Goal: Find specific page/section: Find specific page/section

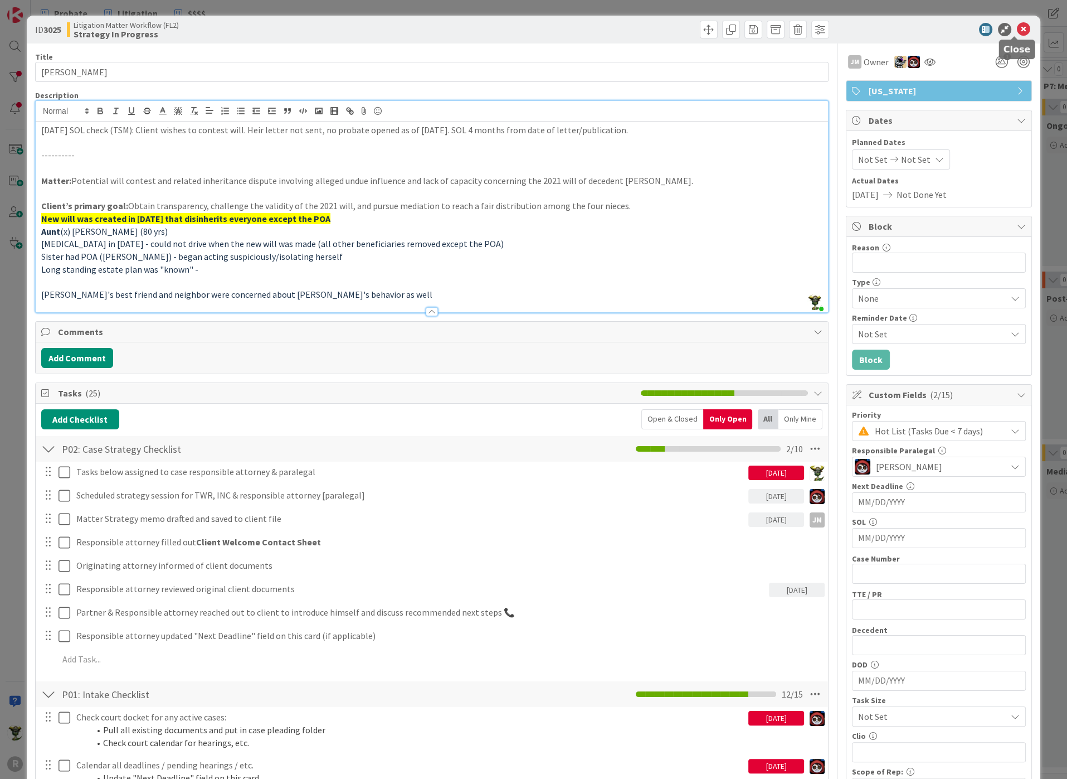
click at [1017, 34] on icon at bounding box center [1023, 29] width 13 height 13
click at [1018, 31] on icon at bounding box center [1023, 29] width 13 height 13
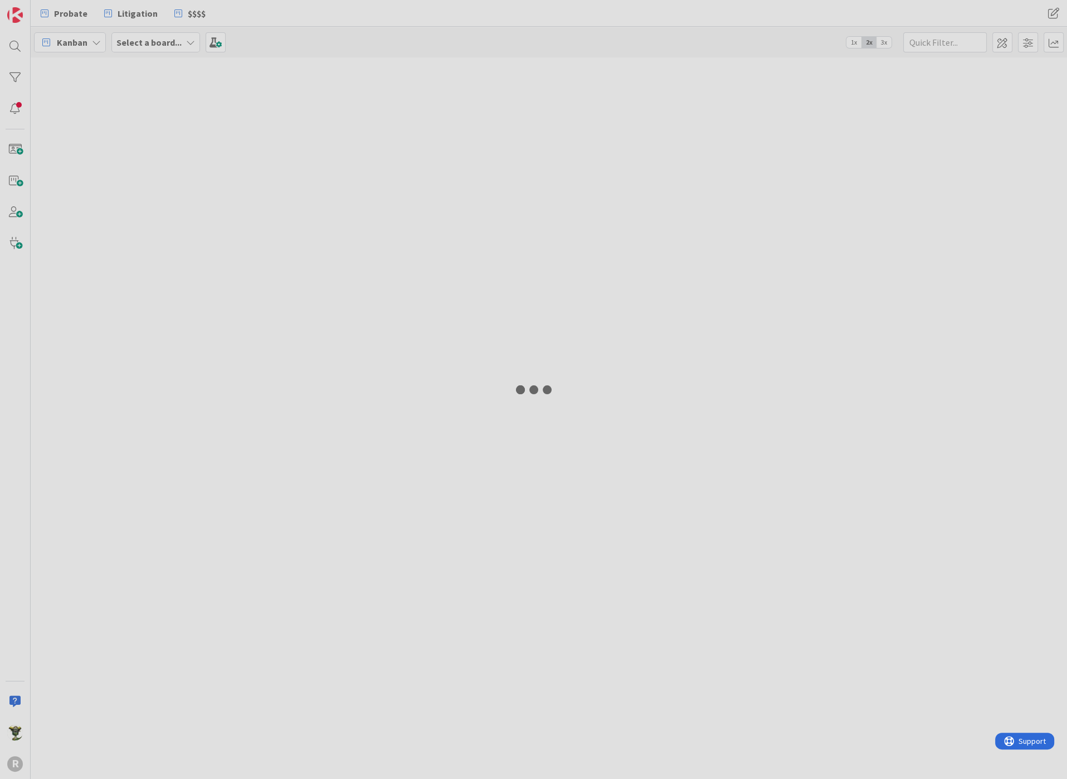
type input "[PERSON_NAME]"
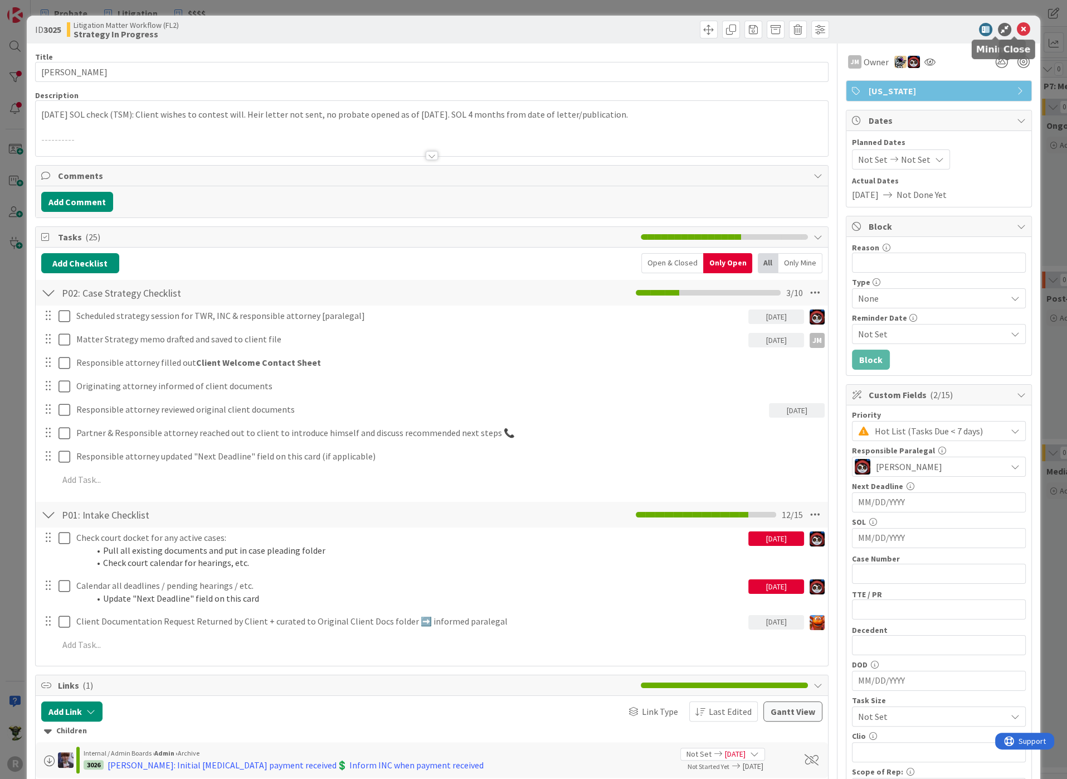
click at [1018, 29] on icon at bounding box center [1023, 29] width 13 height 13
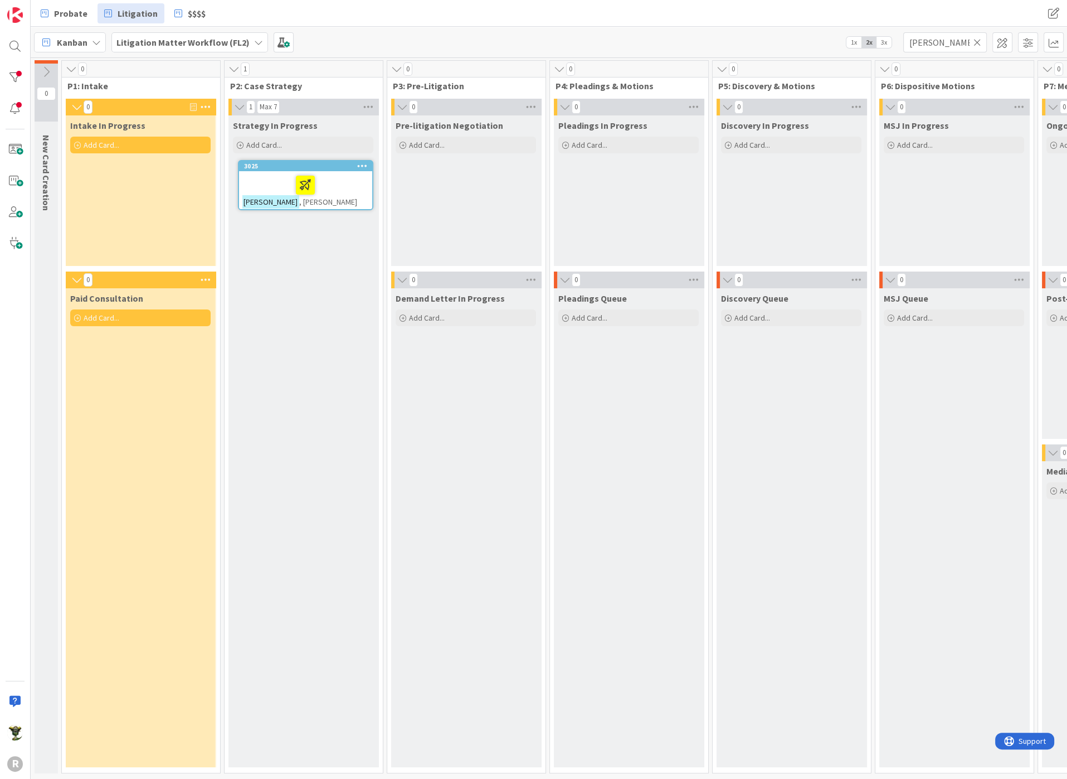
click at [485, 20] on div "Probate Litigation $$$$" at bounding box center [328, 13] width 589 height 20
click at [978, 46] on icon at bounding box center [978, 42] width 8 height 10
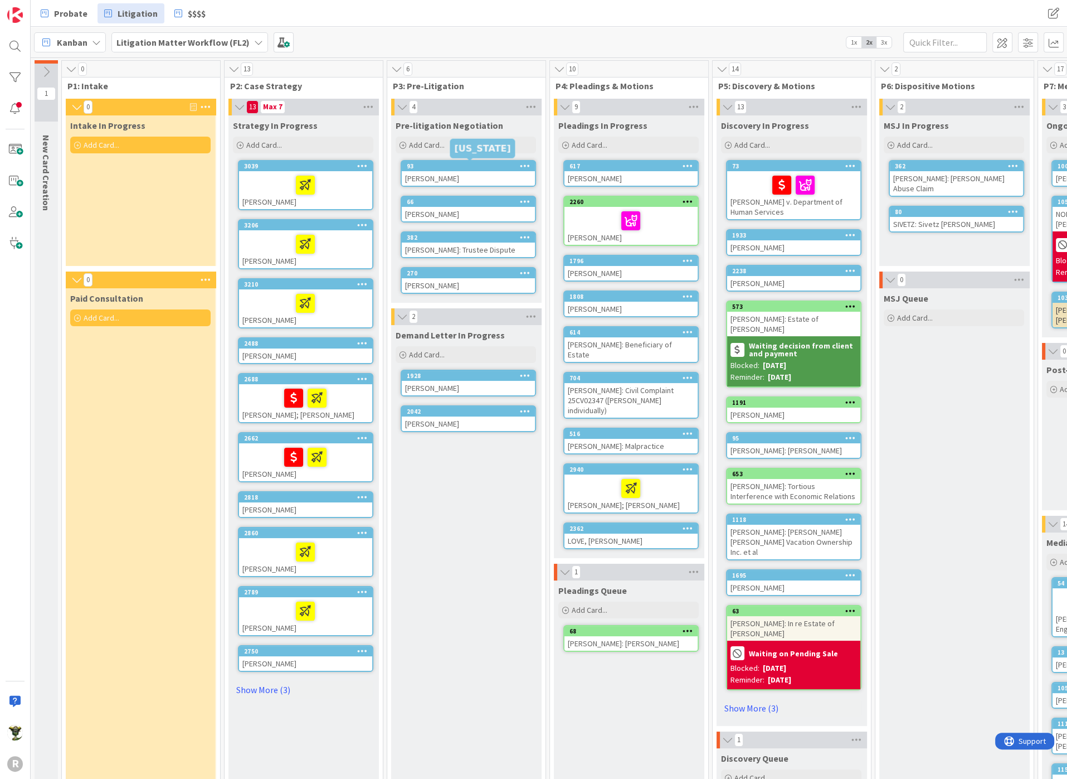
click at [410, 15] on div "Probate Litigation $$$$" at bounding box center [328, 13] width 589 height 20
click at [273, 193] on div at bounding box center [305, 184] width 127 height 23
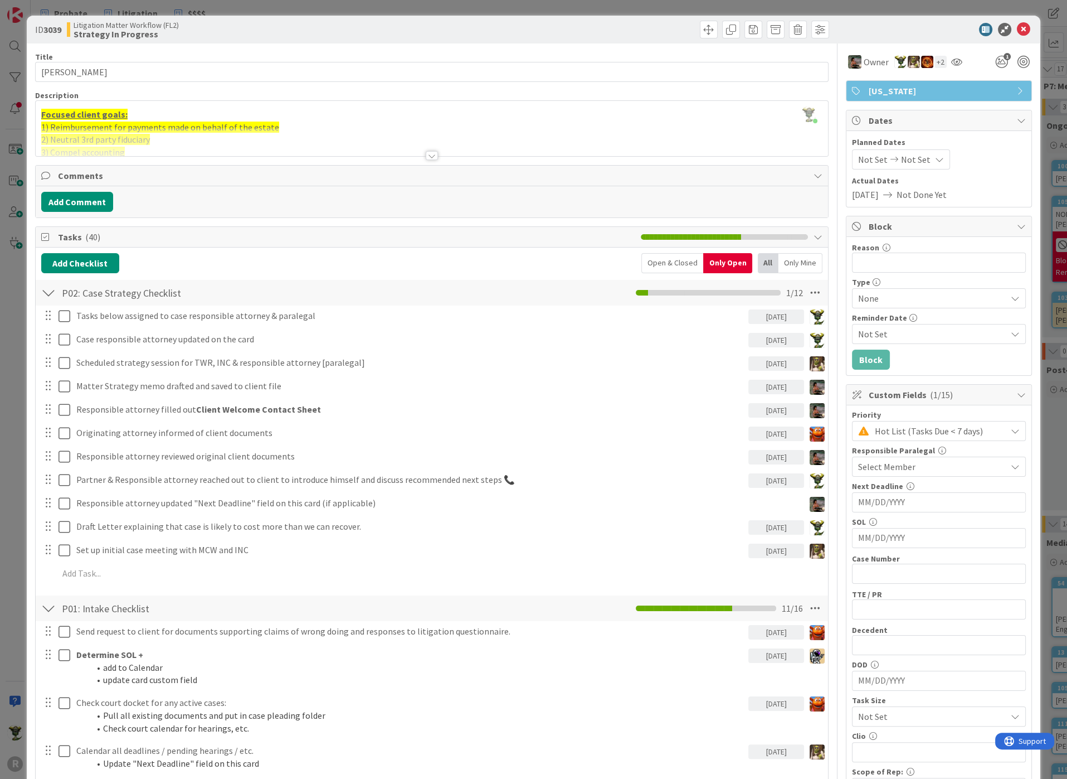
click at [426, 157] on div at bounding box center [432, 155] width 12 height 9
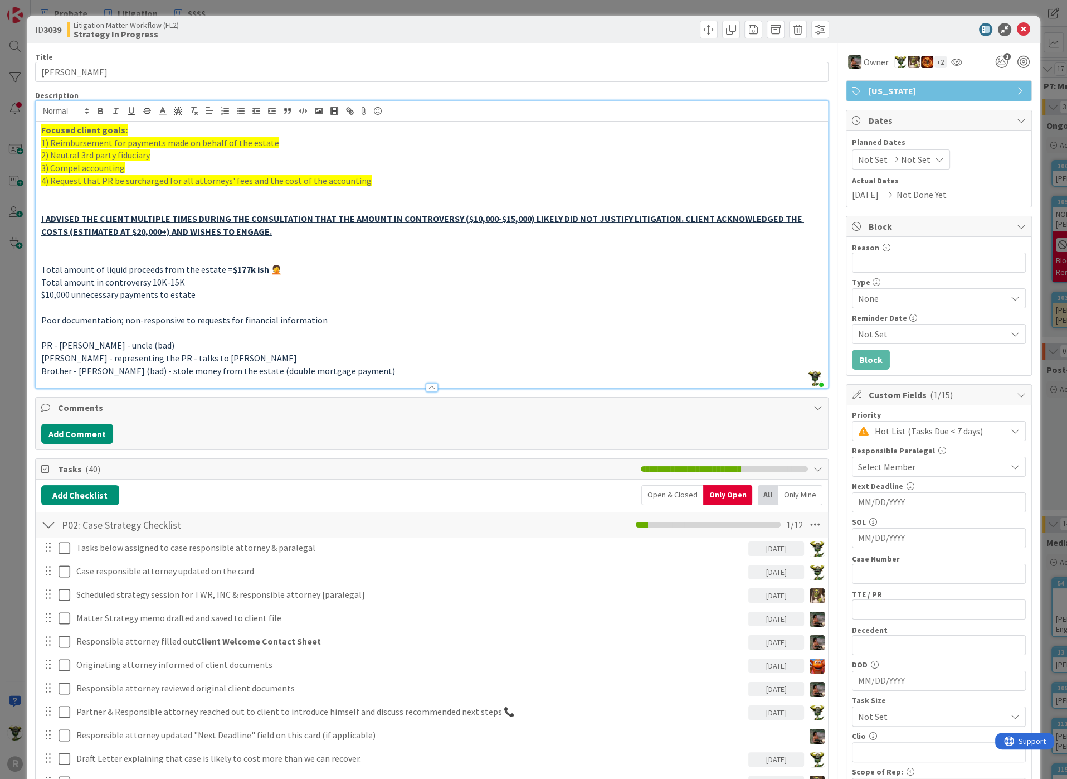
click at [428, 387] on div at bounding box center [432, 387] width 12 height 9
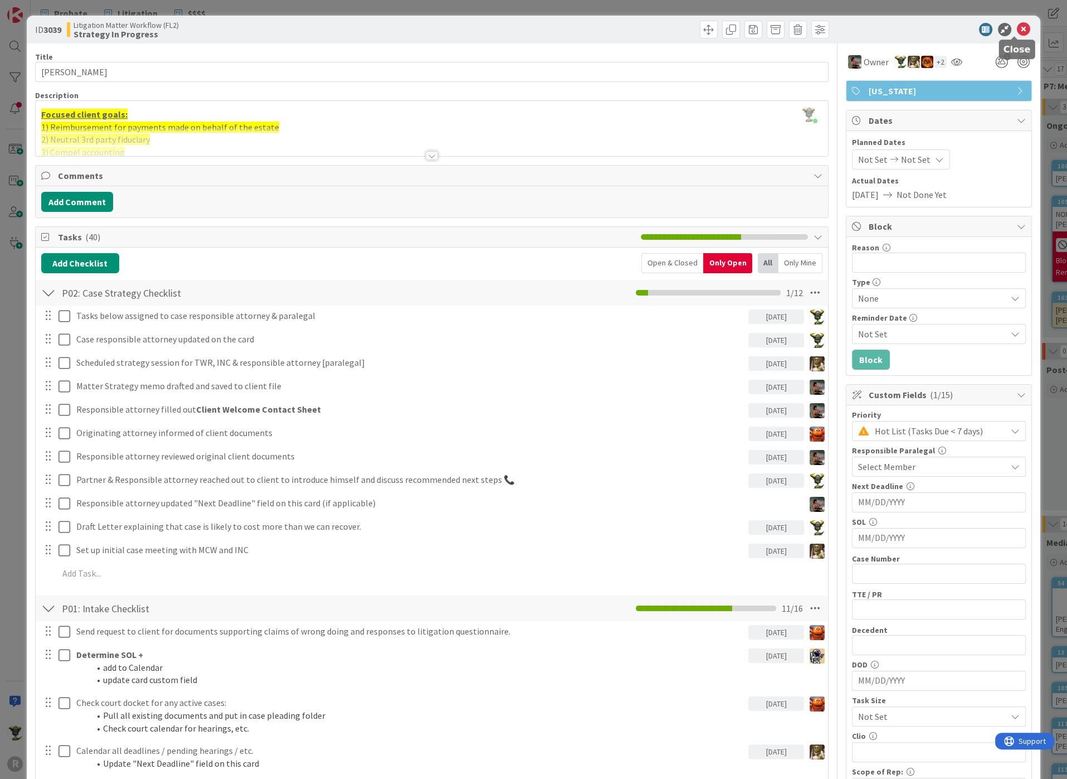
click at [1017, 25] on icon at bounding box center [1023, 29] width 13 height 13
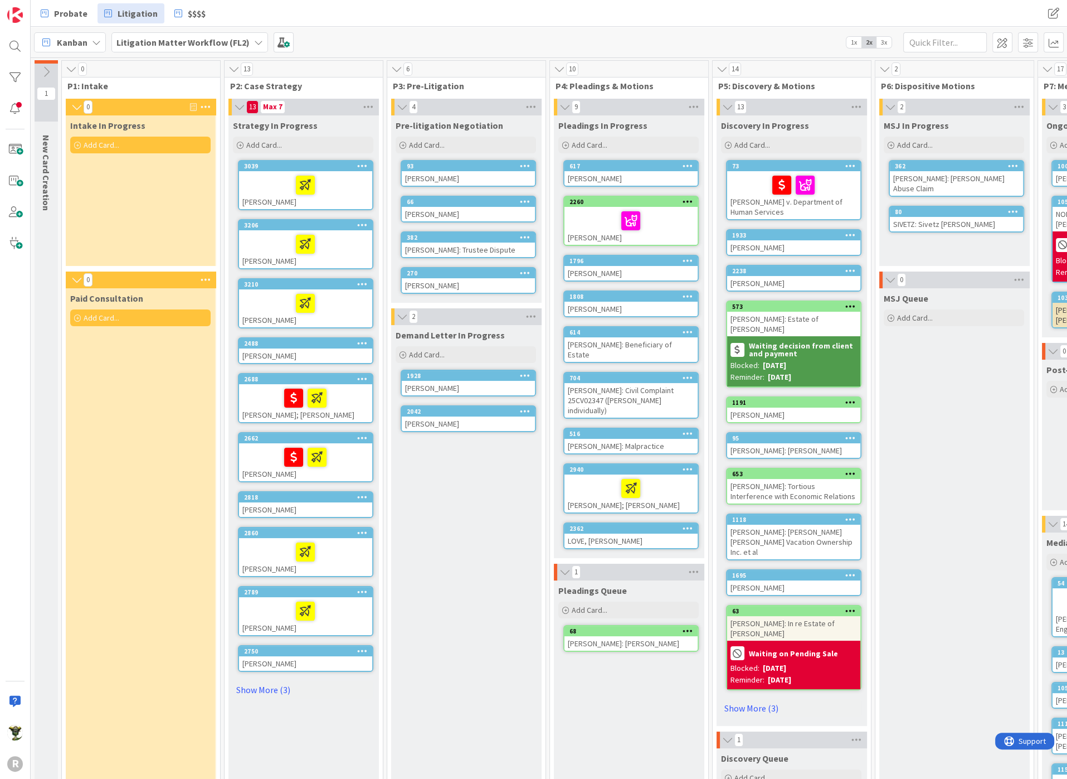
click at [721, 8] on div "Probate Litigation $$$$ Probate Litigation $$$$" at bounding box center [549, 13] width 1037 height 27
